Goal: Transaction & Acquisition: Obtain resource

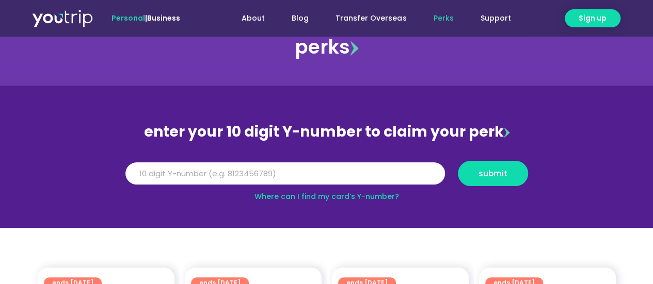
scroll to position [52, 0]
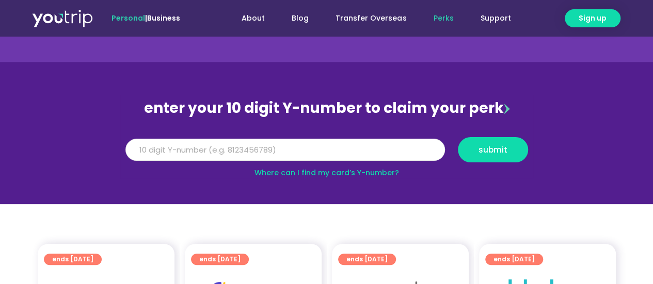
click at [252, 155] on input "Y Number" at bounding box center [285, 150] width 320 height 23
click at [377, 173] on link "Where can I find my card’s Y-number?" at bounding box center [327, 173] width 145 height 10
click at [262, 153] on input "Y Number" at bounding box center [285, 150] width 320 height 23
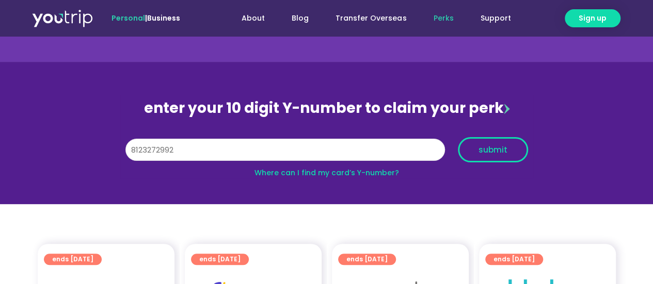
type input "8123272992"
click at [498, 147] on span "submit" at bounding box center [493, 150] width 29 height 8
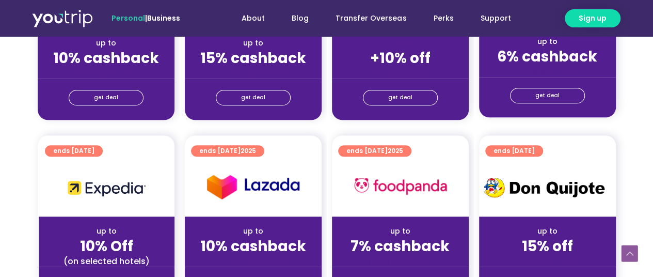
scroll to position [258, 0]
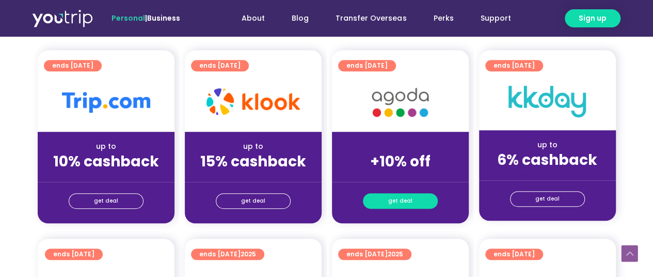
click at [389, 200] on link "get deal" at bounding box center [400, 200] width 75 height 15
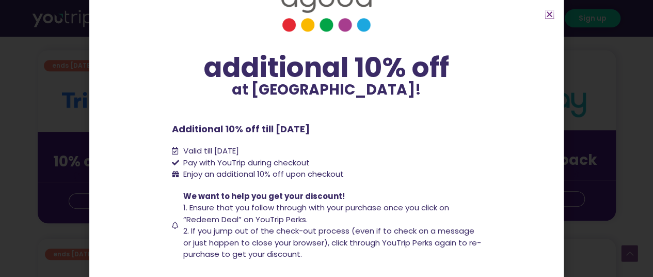
scroll to position [94, 0]
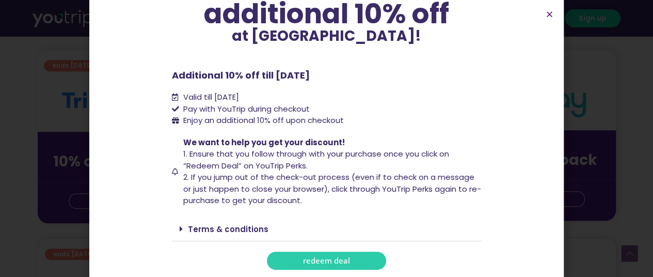
click at [328, 259] on span "redeem deal" at bounding box center [326, 261] width 47 height 8
